Goal: Transaction & Acquisition: Download file/media

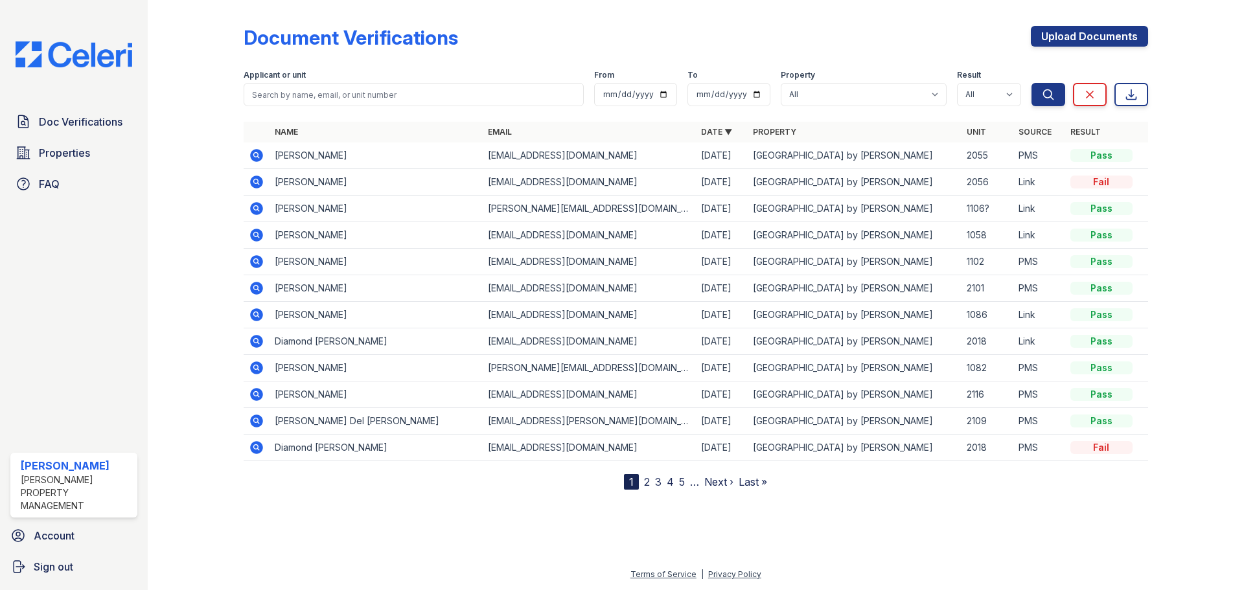
click at [257, 183] on icon at bounding box center [257, 182] width 16 height 16
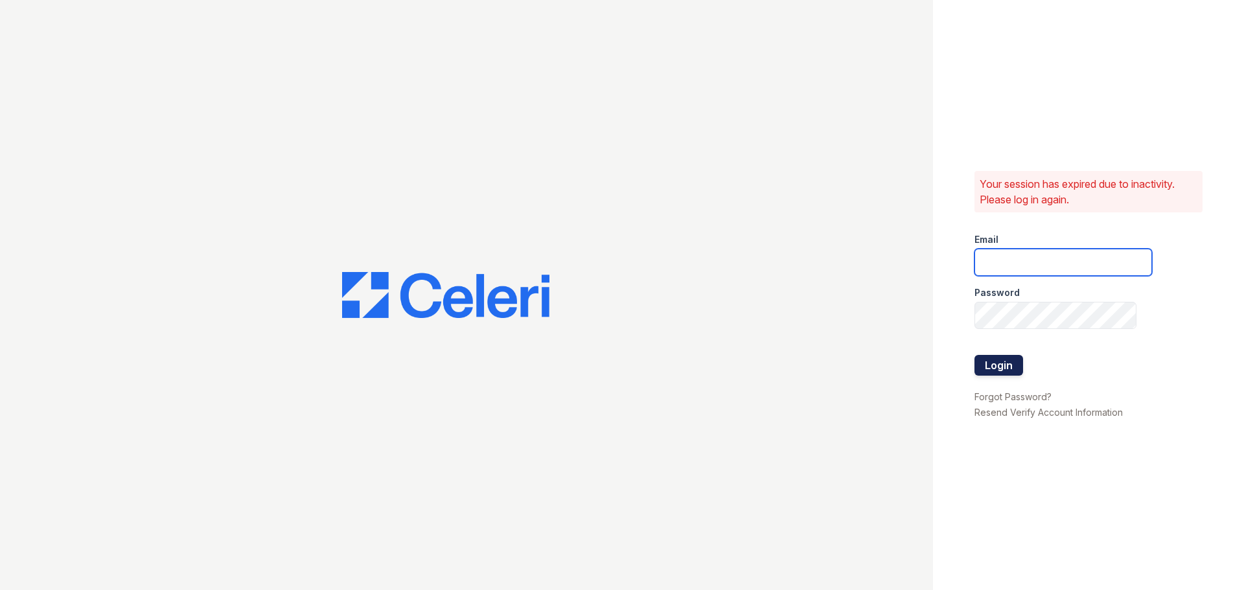
type input "[EMAIL_ADDRESS][DOMAIN_NAME]"
click at [1010, 370] on button "Login" at bounding box center [999, 365] width 49 height 21
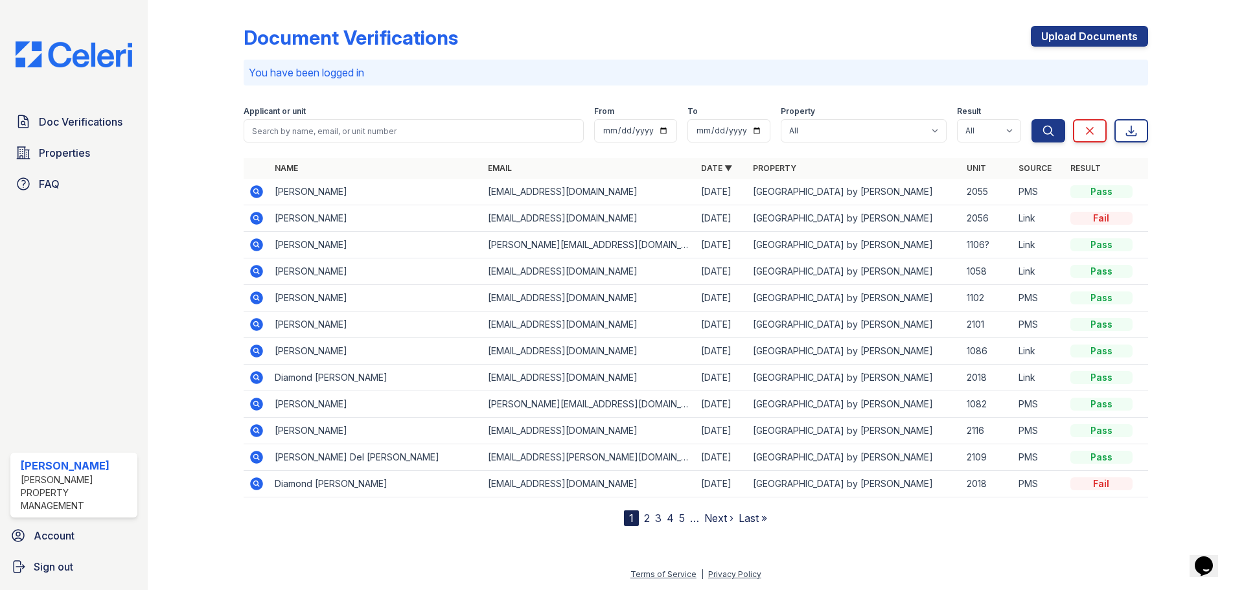
drag, startPoint x: 256, startPoint y: 216, endPoint x: 341, endPoint y: 214, distance: 84.9
click at [258, 216] on icon at bounding box center [257, 219] width 16 height 16
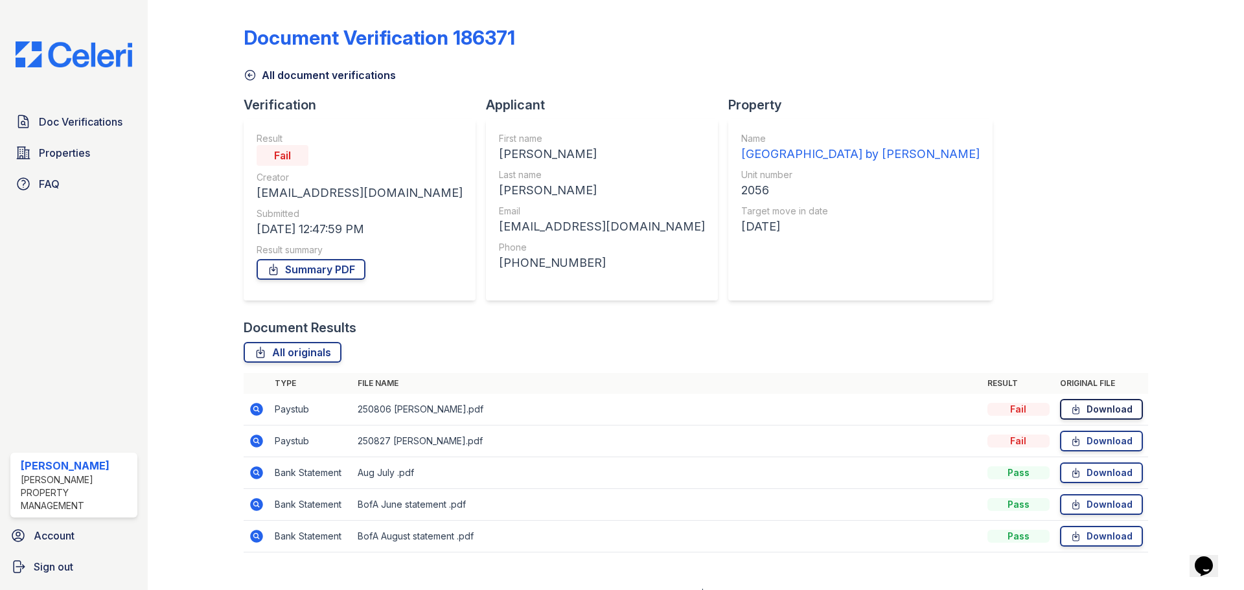
click at [1101, 406] on link "Download" at bounding box center [1101, 409] width 83 height 21
click at [1095, 440] on link "Download" at bounding box center [1101, 441] width 83 height 21
